Goal: Task Accomplishment & Management: Manage account settings

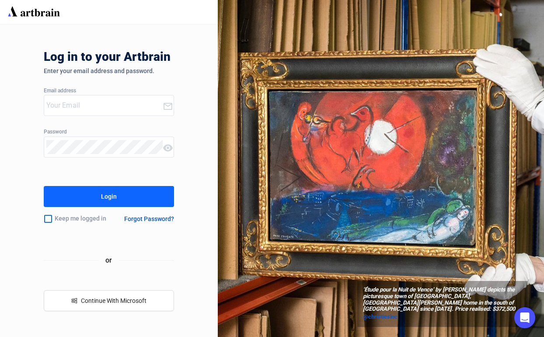
type input "[EMAIL_ADDRESS][DOMAIN_NAME]"
click at [126, 196] on button "Login" at bounding box center [109, 196] width 131 height 21
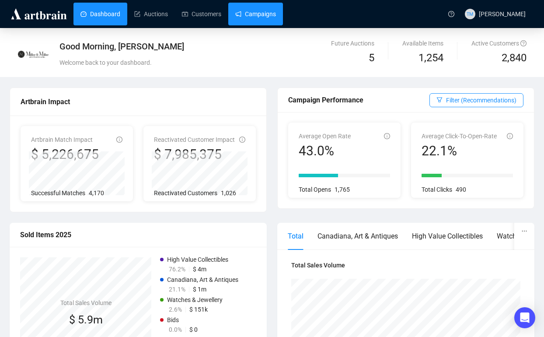
click at [247, 16] on link "Campaigns" at bounding box center [255, 14] width 41 height 23
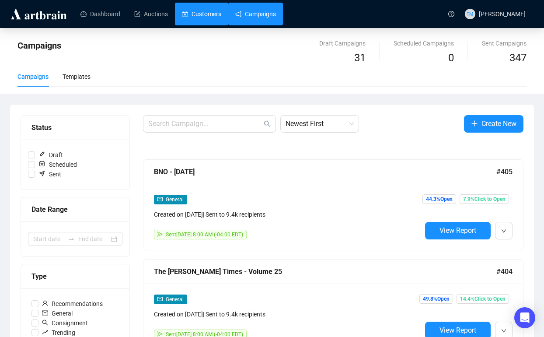
click at [209, 17] on link "Customers" at bounding box center [201, 14] width 39 height 23
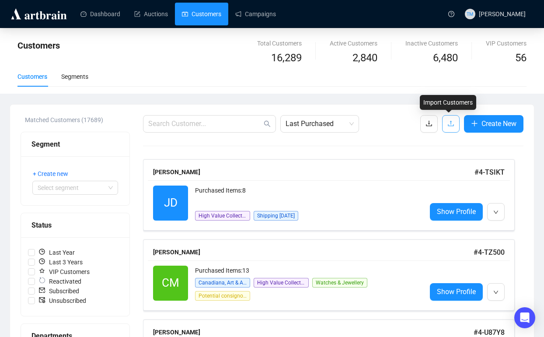
click at [444, 126] on button "button" at bounding box center [450, 123] width 17 height 17
click at [448, 119] on span "button" at bounding box center [450, 123] width 7 height 11
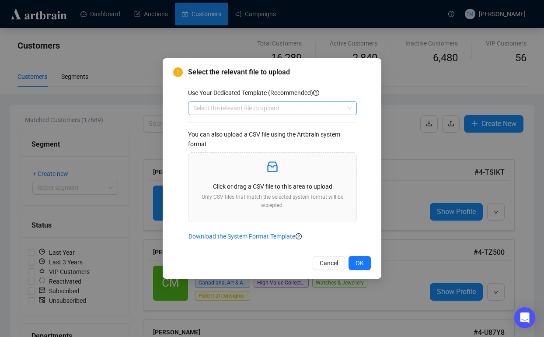
click at [326, 106] on input "search" at bounding box center [268, 107] width 150 height 13
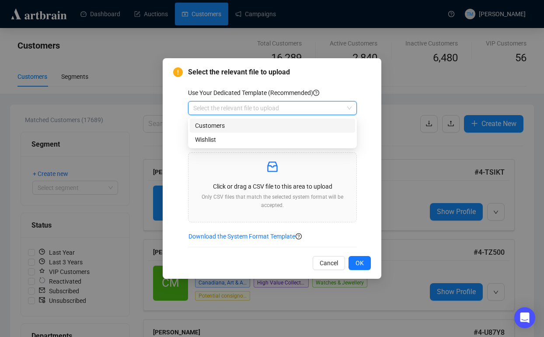
click at [281, 125] on div "Customers" at bounding box center [272, 126] width 155 height 10
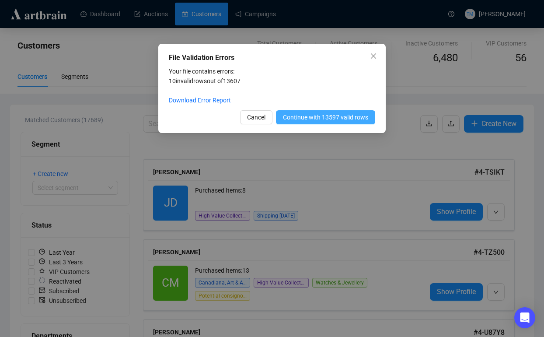
click at [321, 122] on button "Continue with 13597 valid rows" at bounding box center [325, 117] width 99 height 14
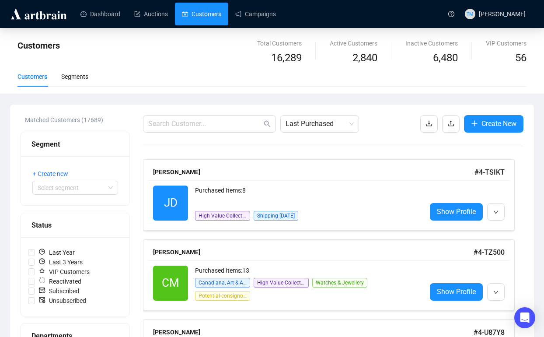
click at [542, 88] on div "Customers Total Customers 16,289 Active Customers 2,840 Inactive Customers 6,48…" at bounding box center [272, 61] width 544 height 66
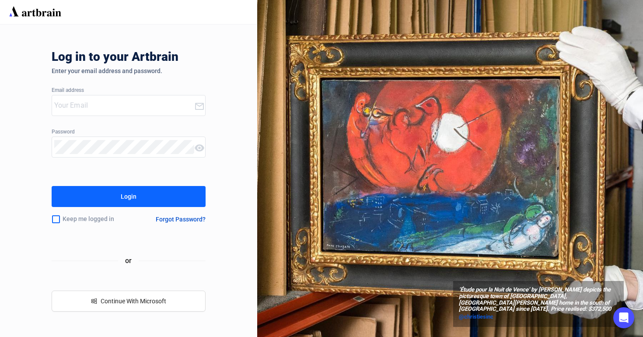
type input "[EMAIL_ADDRESS][DOMAIN_NAME]"
click at [159, 195] on button "Login" at bounding box center [129, 196] width 154 height 21
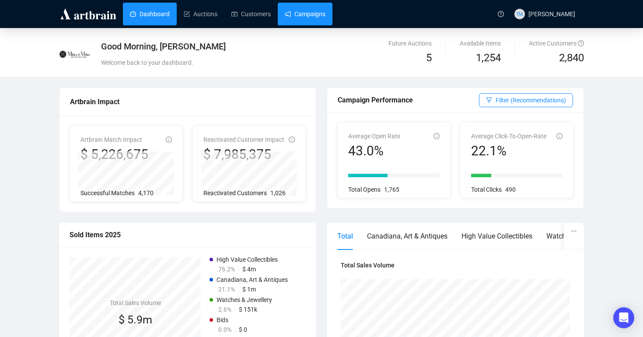
click at [324, 16] on link "Campaigns" at bounding box center [305, 14] width 41 height 23
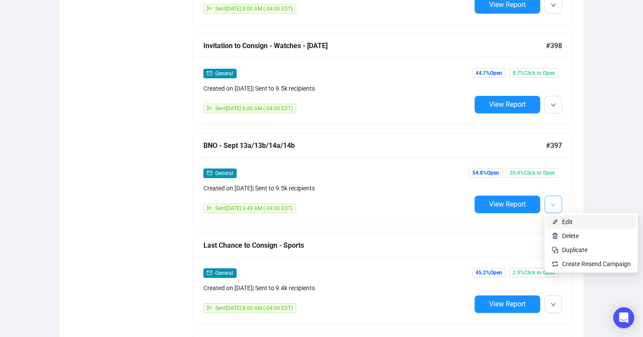
scroll to position [726, 0]
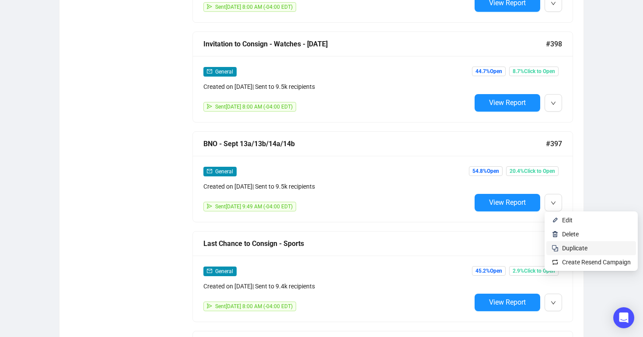
click at [569, 248] on span "Duplicate" at bounding box center [574, 247] width 25 height 7
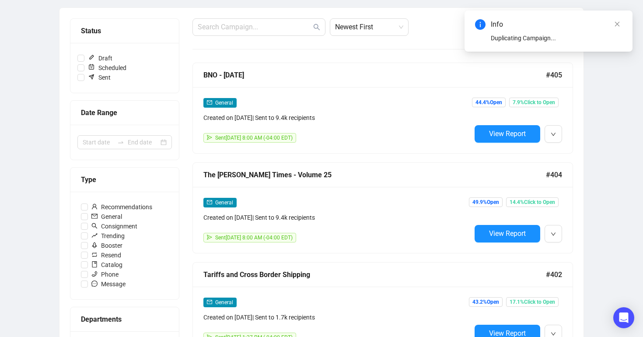
scroll to position [0, 0]
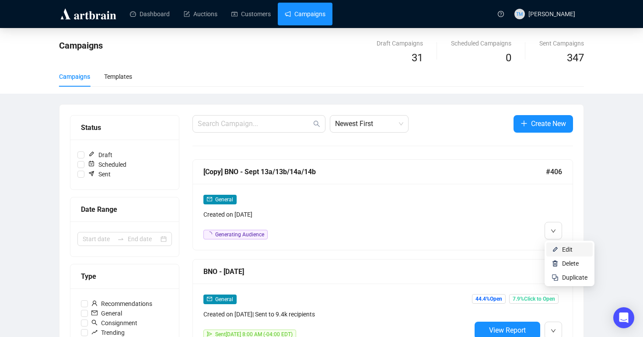
click at [558, 248] on img at bounding box center [554, 249] width 7 height 7
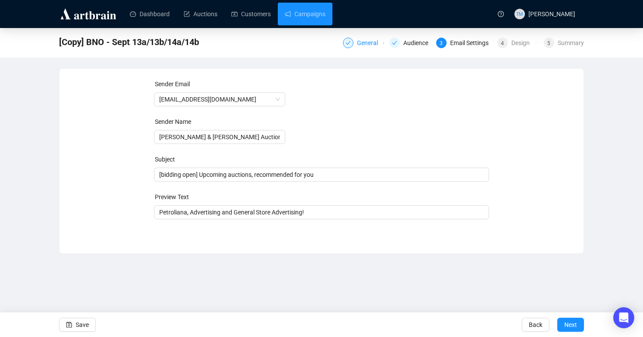
click at [350, 43] on div "General" at bounding box center [363, 43] width 41 height 10
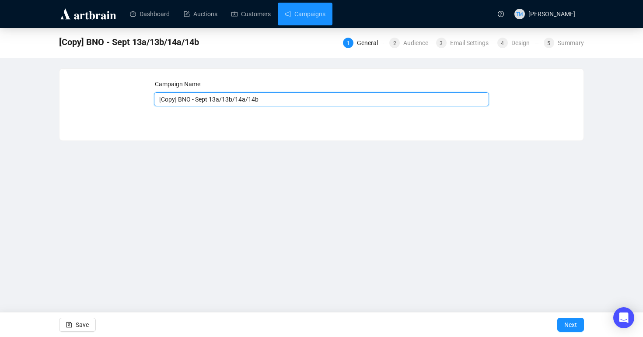
drag, startPoint x: 192, startPoint y: 101, endPoint x: 130, endPoint y: 101, distance: 62.1
click at [130, 101] on div "Campaign Name [Copy] BNO - Sept 13a/13b/14a/14b Save Next" at bounding box center [321, 98] width 503 height 38
type input "AR - Sept 13a/13b/14a/14b"
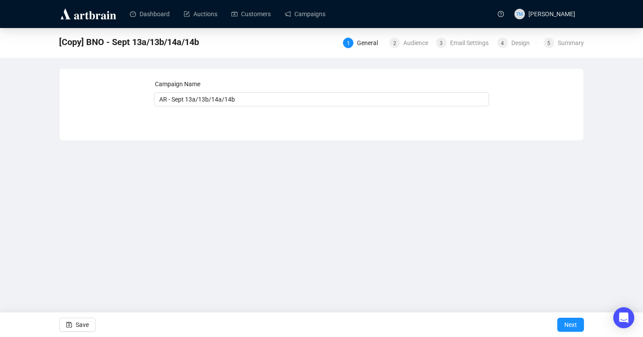
click at [369, 192] on div "Dashboard Auctions Customers Campaigns TM Tess Monterroza [Copy] BNO - Sept 13a…" at bounding box center [321, 168] width 643 height 337
click at [564, 324] on span "Next" at bounding box center [570, 324] width 13 height 24
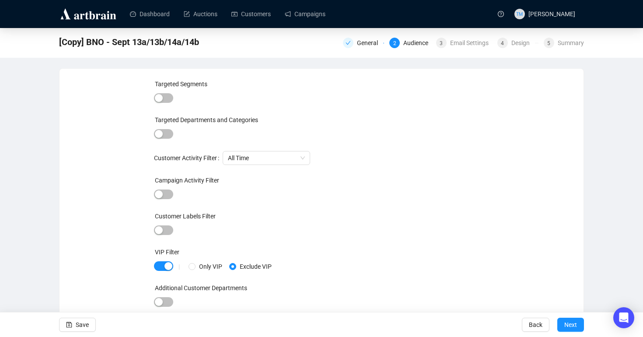
click at [564, 324] on span "Next" at bounding box center [570, 324] width 13 height 24
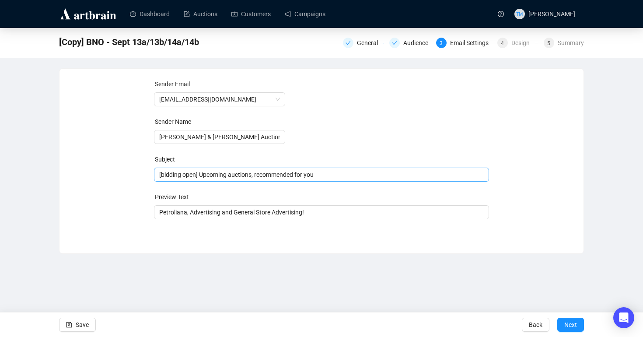
click at [196, 173] on span "[bidding open] Upcoming auctions, recommended for you" at bounding box center [321, 174] width 335 height 7
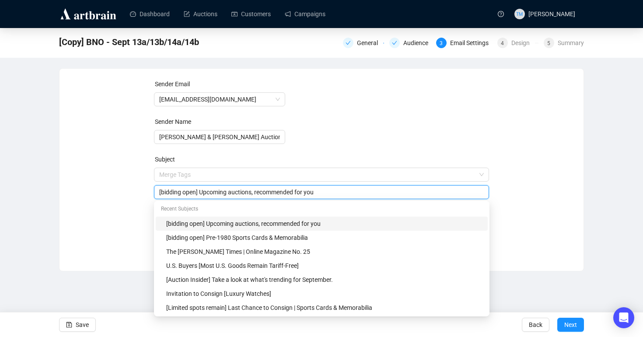
drag, startPoint x: 199, startPoint y: 193, endPoint x: 162, endPoint y: 195, distance: 36.4
click at [162, 195] on input "[bidding open] Upcoming auctions, recommended for you" at bounding box center [321, 192] width 325 height 10
type input "[last chance!] Upcoming auctions, recommended for you"
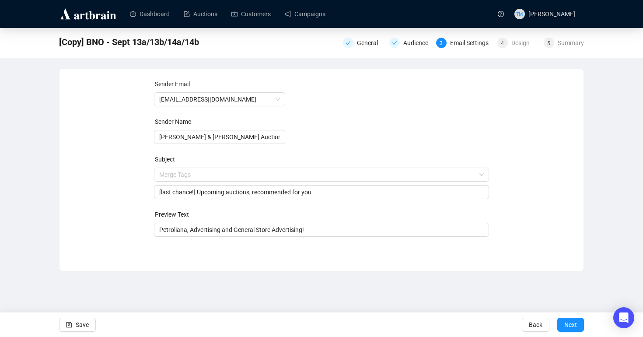
click at [75, 195] on div "Sender Email info@millerandmillerauctions.com Sender Name Miller & Miller Aucti…" at bounding box center [321, 163] width 503 height 168
click at [573, 324] on span "Next" at bounding box center [570, 324] width 13 height 24
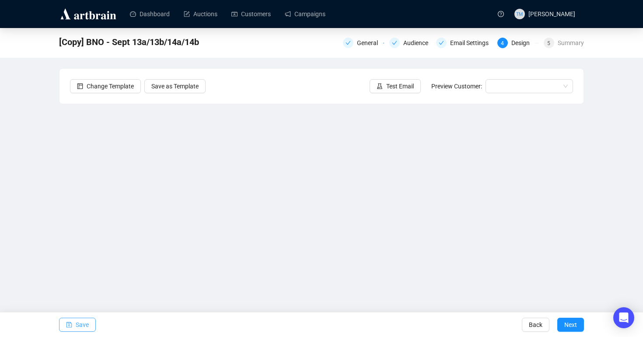
click at [78, 321] on span "Save" at bounding box center [82, 324] width 13 height 24
click at [84, 327] on span "Save" at bounding box center [82, 324] width 13 height 24
click at [386, 81] on button "Test Email" at bounding box center [395, 86] width 51 height 14
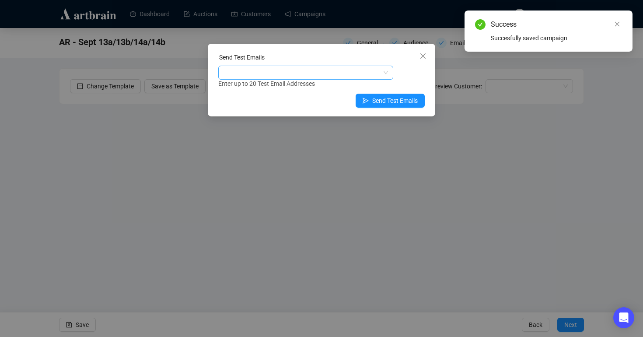
click at [286, 74] on div at bounding box center [301, 72] width 162 height 12
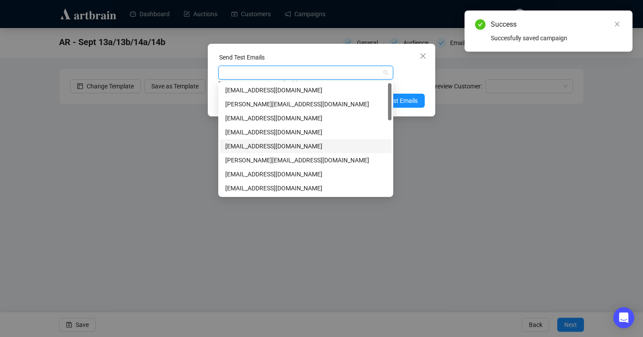
click at [234, 143] on div "[EMAIL_ADDRESS][DOMAIN_NAME]" at bounding box center [305, 146] width 161 height 10
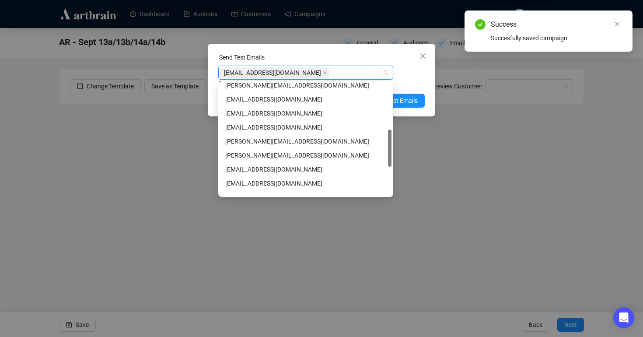
scroll to position [139, 0]
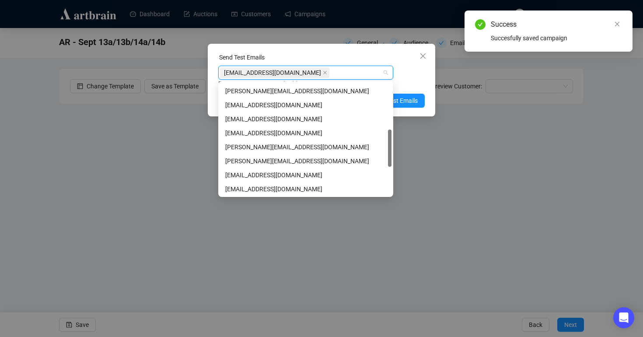
click at [234, 143] on div "jayden@millerandmillerauctions.com" at bounding box center [305, 147] width 161 height 10
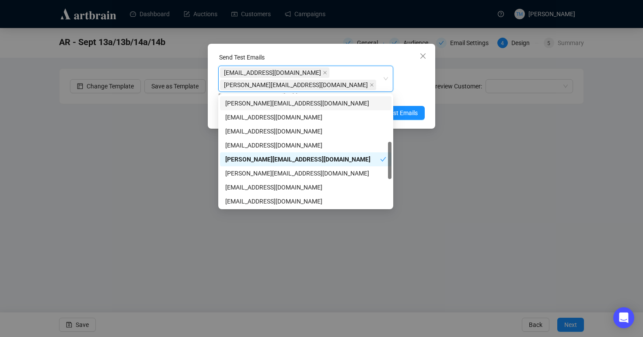
click at [426, 76] on div "Send Test Emails marketing@millerandmillerauctions.com, jayden@millerandmillera…" at bounding box center [321, 86] width 227 height 85
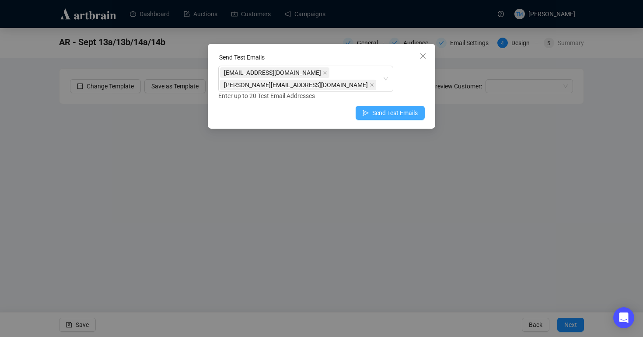
click at [377, 113] on span "Send Test Emails" at bounding box center [394, 113] width 45 height 10
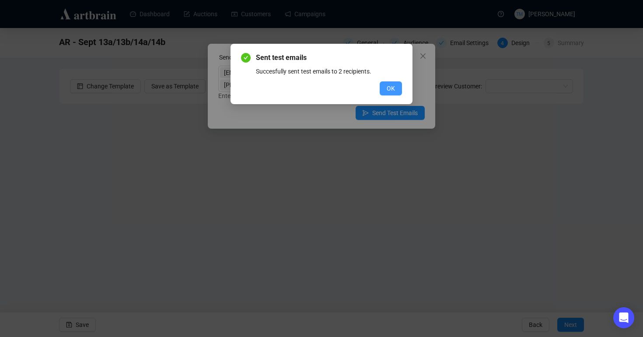
click at [389, 84] on span "OK" at bounding box center [391, 89] width 8 height 10
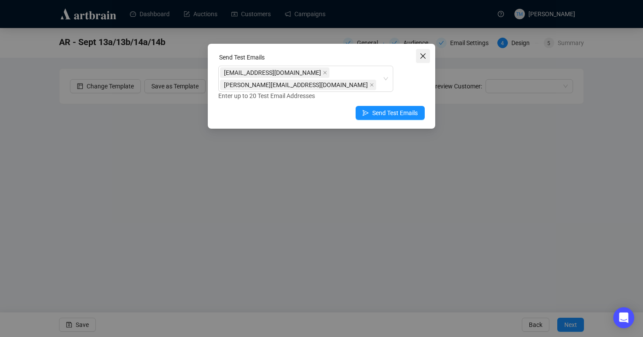
click at [424, 56] on icon "close" at bounding box center [422, 55] width 7 height 7
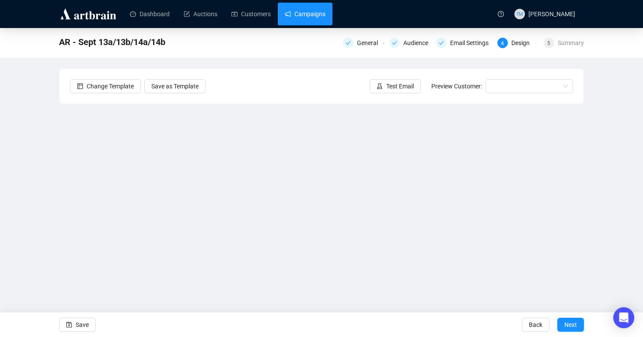
click at [304, 15] on link "Campaigns" at bounding box center [305, 14] width 41 height 23
